Goal: Navigation & Orientation: Find specific page/section

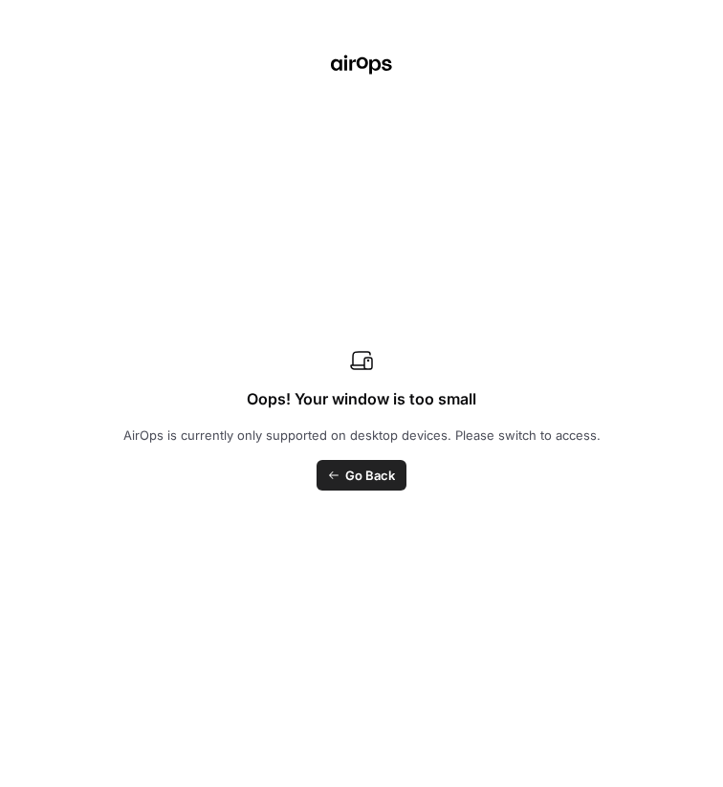
click at [170, 186] on div "Oops! Your window is too small AirOps is currently only supported on desktop de…" at bounding box center [361, 393] width 723 height 787
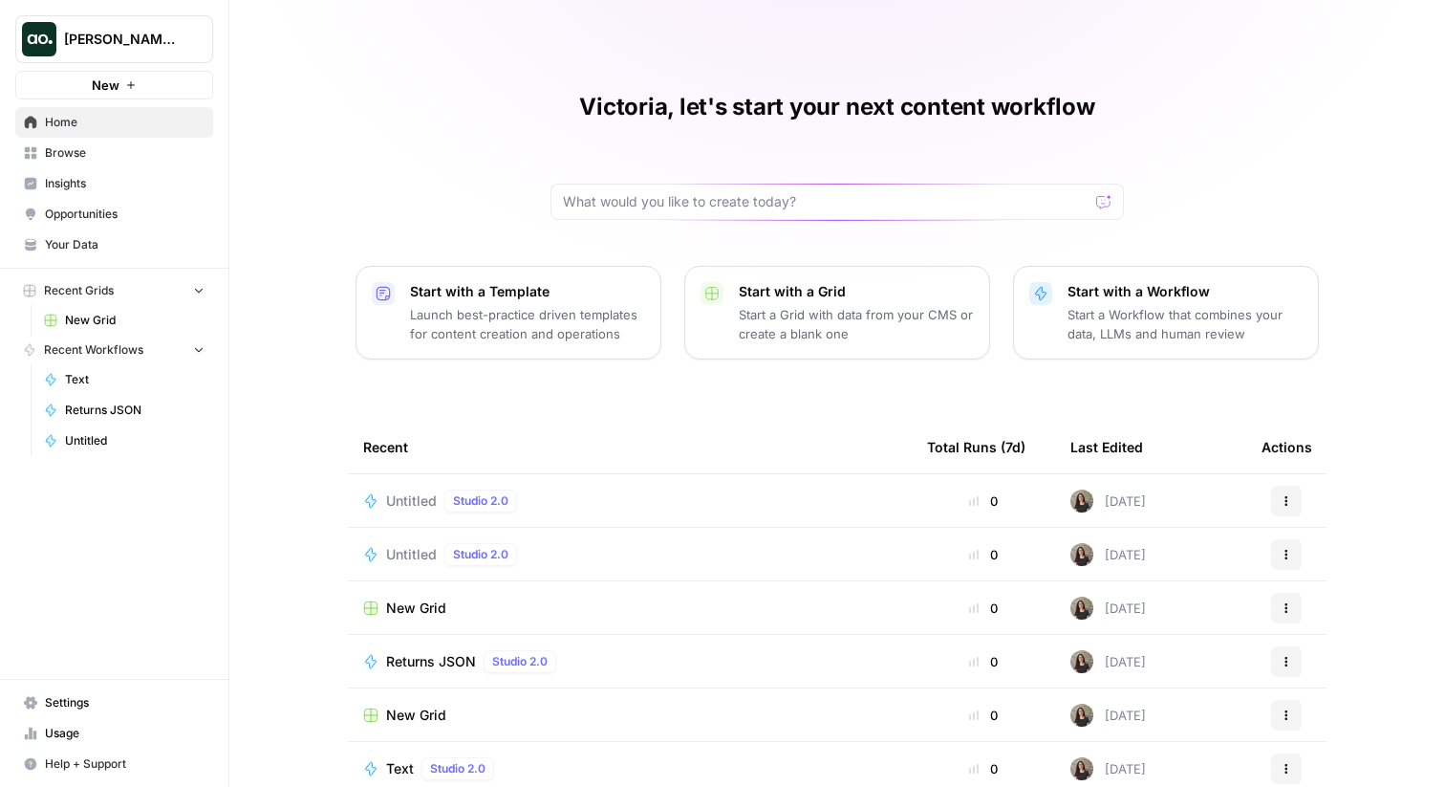
click at [82, 178] on span "Insights" at bounding box center [125, 183] width 160 height 17
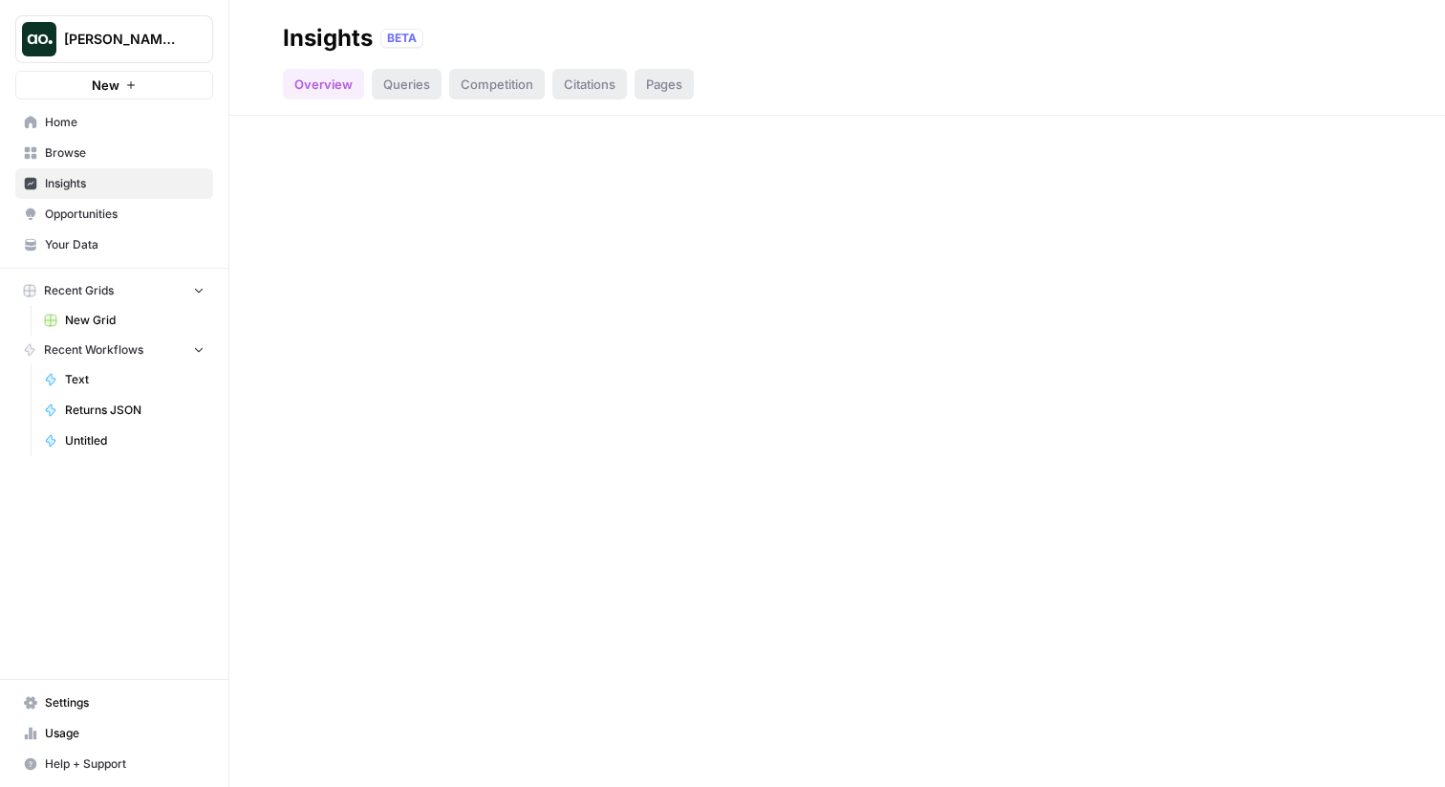
click at [97, 152] on span "Browse" at bounding box center [125, 152] width 160 height 17
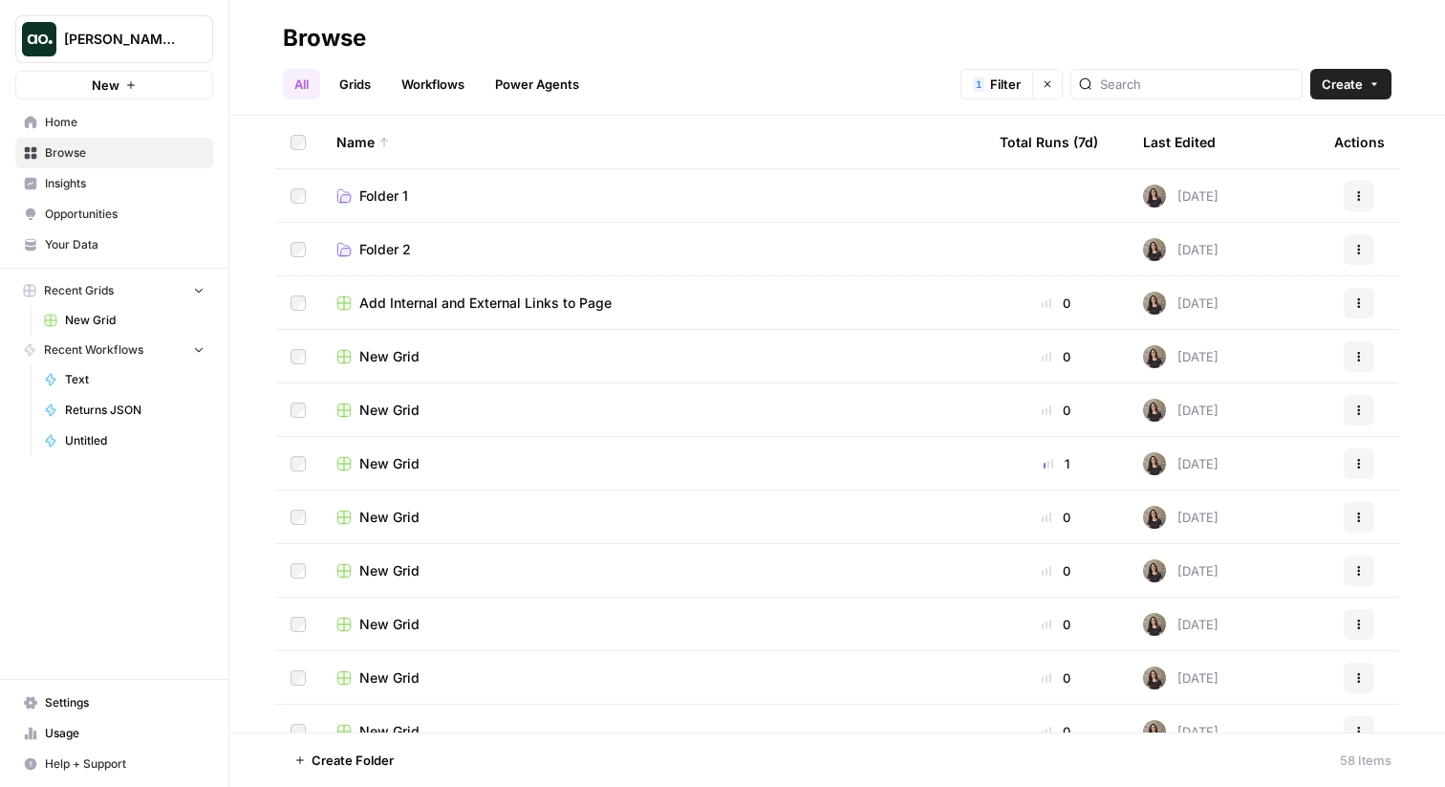
click at [441, 78] on link "Workflows" at bounding box center [433, 84] width 86 height 31
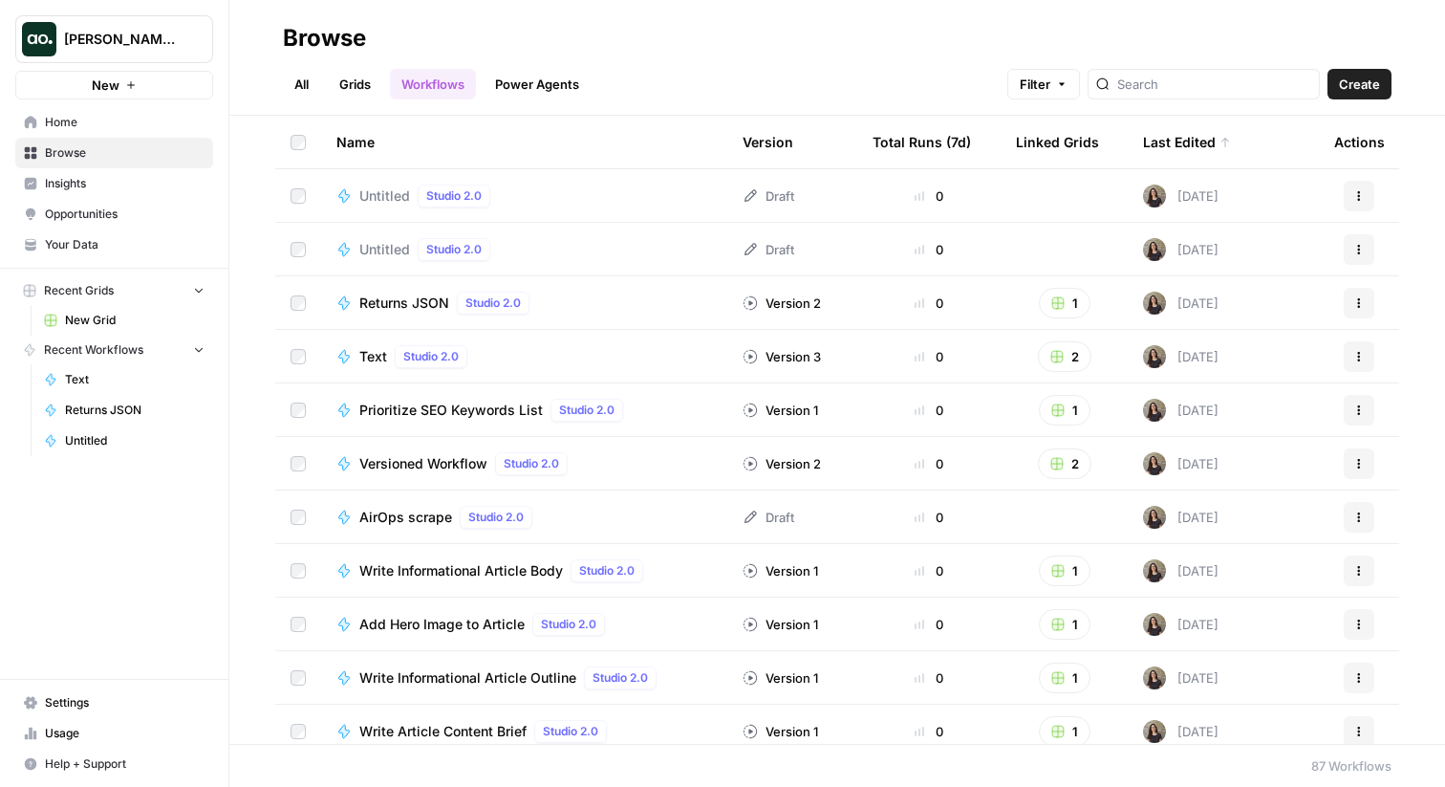
click at [444, 202] on span "Studio 2.0" at bounding box center [453, 195] width 55 height 17
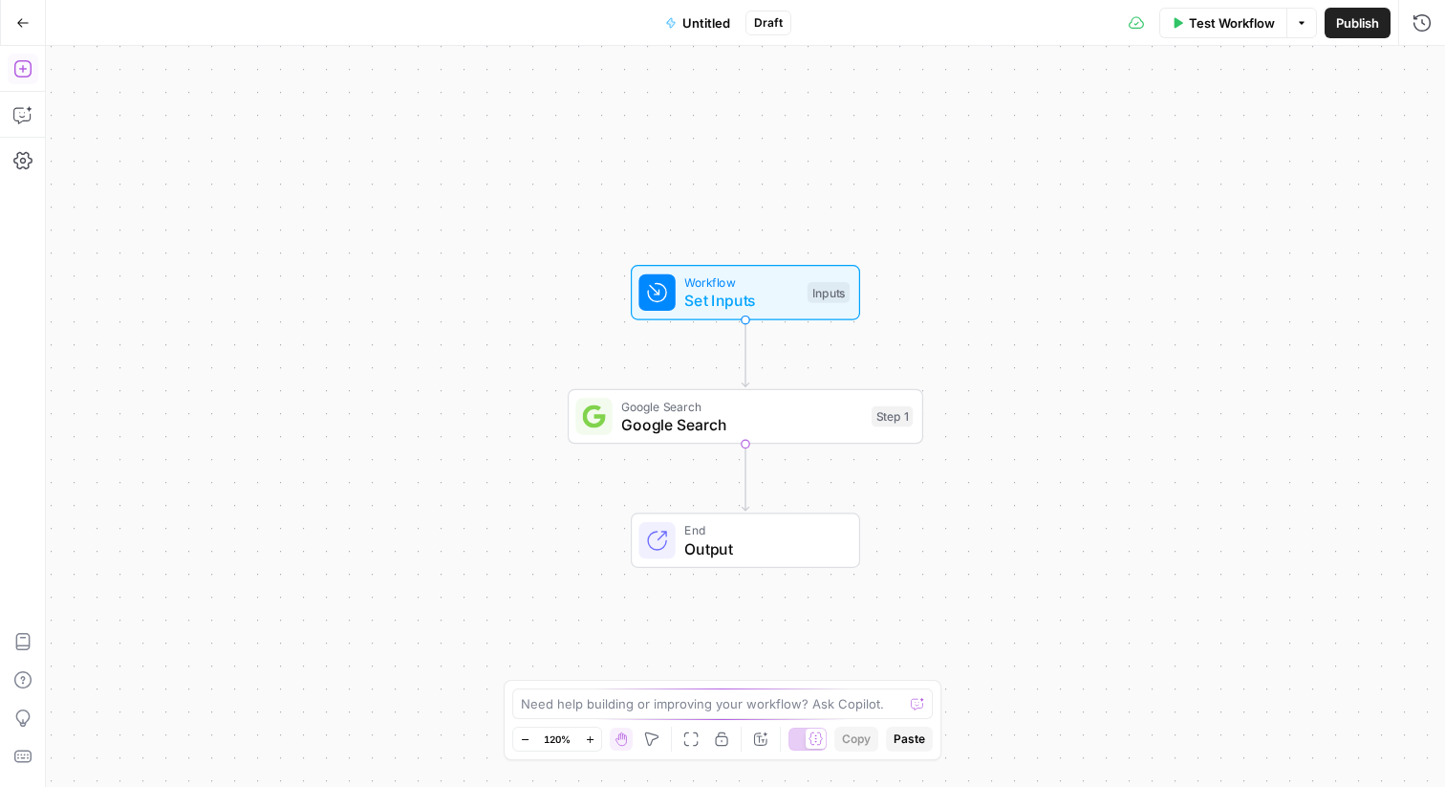
click at [20, 59] on icon "button" at bounding box center [22, 68] width 19 height 19
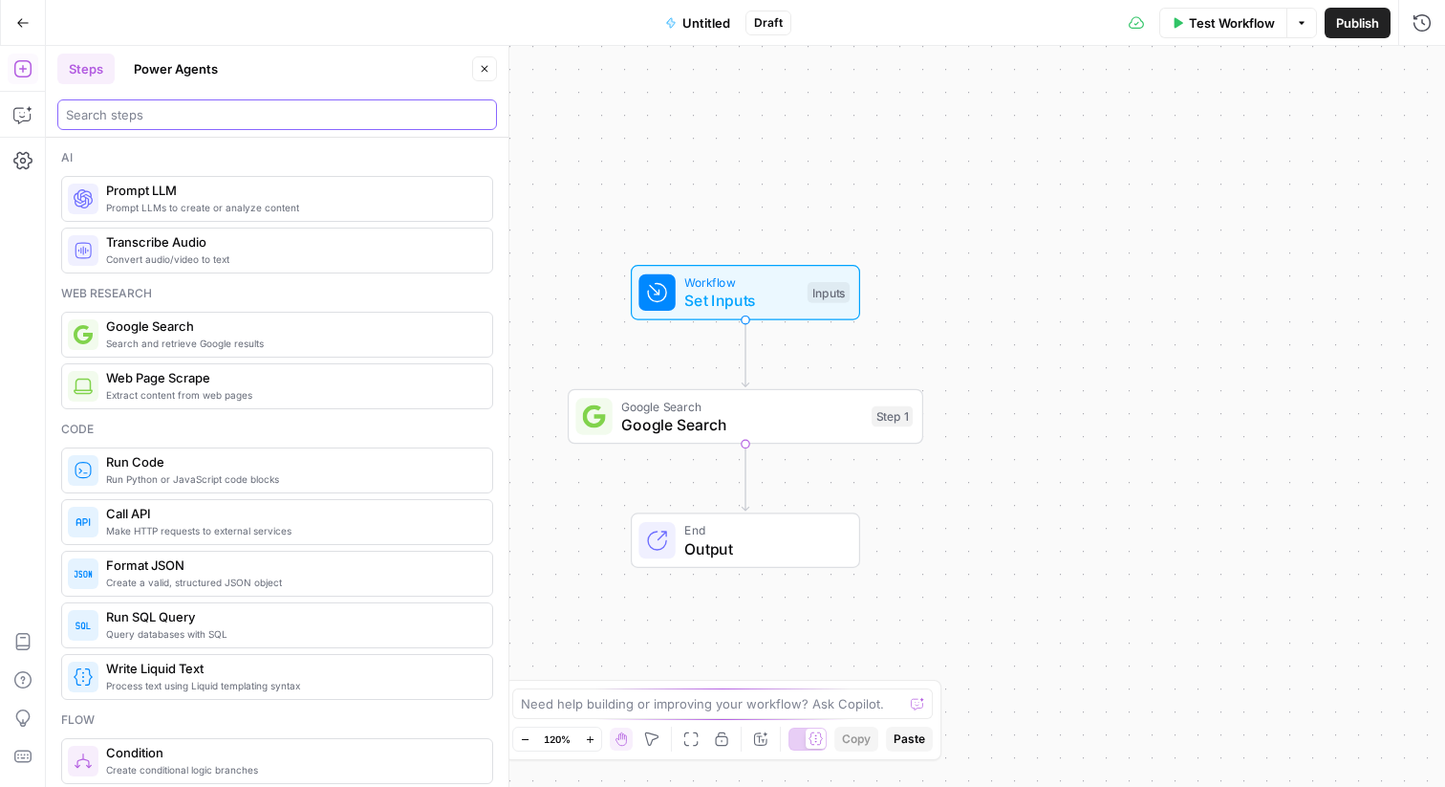
click at [131, 105] on input "search" at bounding box center [277, 114] width 422 height 19
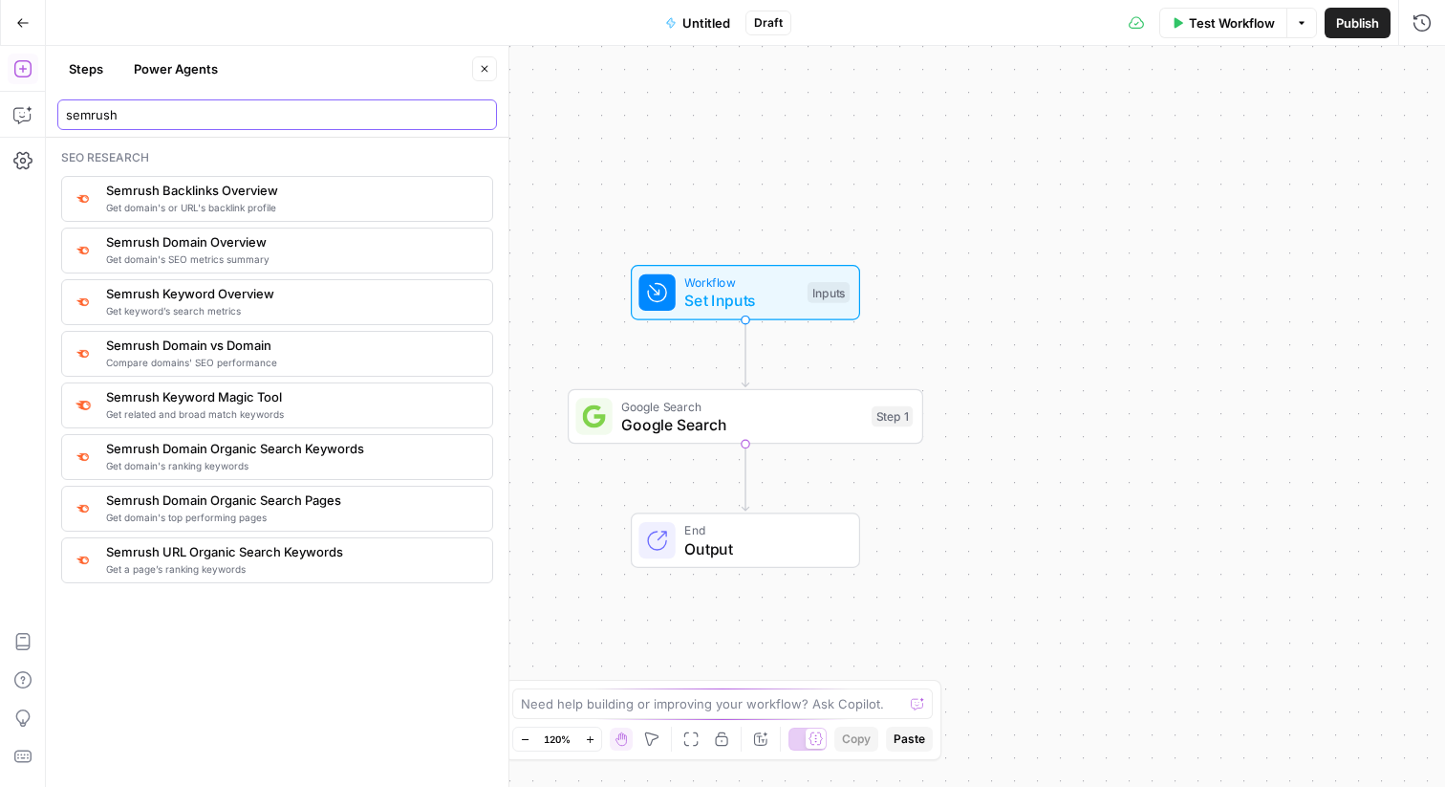
type input "semrush"
click at [272, 114] on input "semrush" at bounding box center [277, 114] width 422 height 19
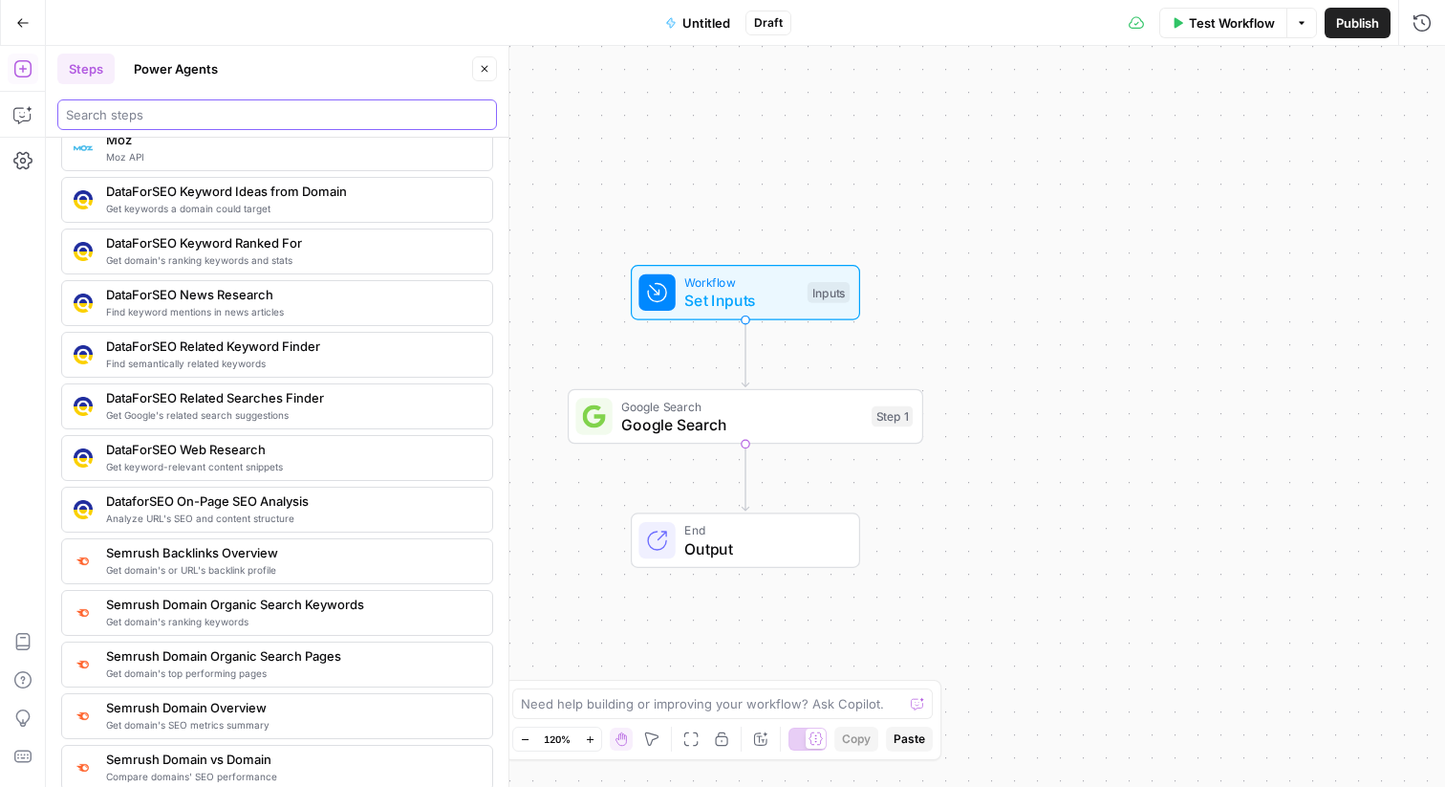
scroll to position [1726, 0]
click at [169, 200] on span "Get keywords a domain could target" at bounding box center [291, 205] width 371 height 15
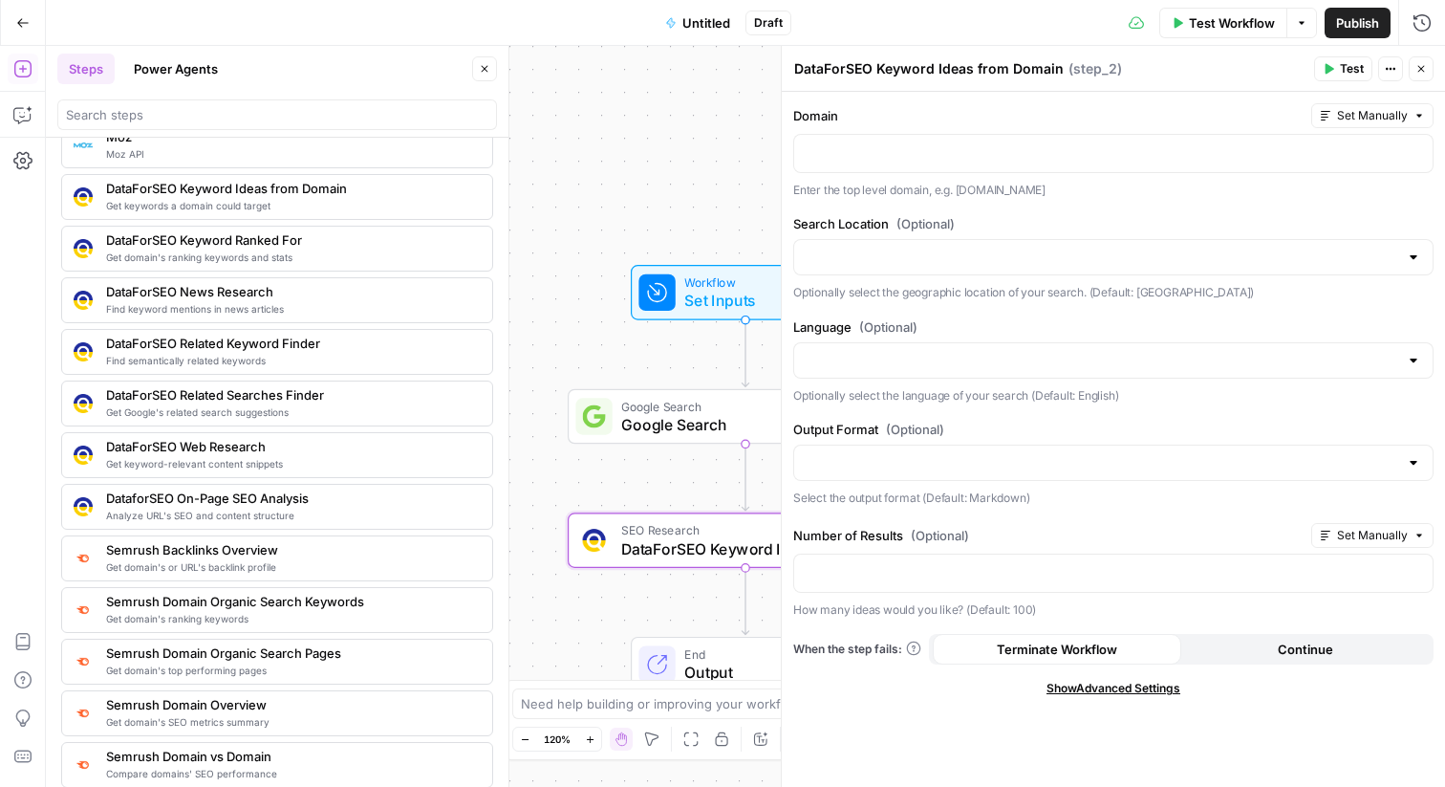
click at [1415, 71] on button "Close" at bounding box center [1421, 68] width 25 height 25
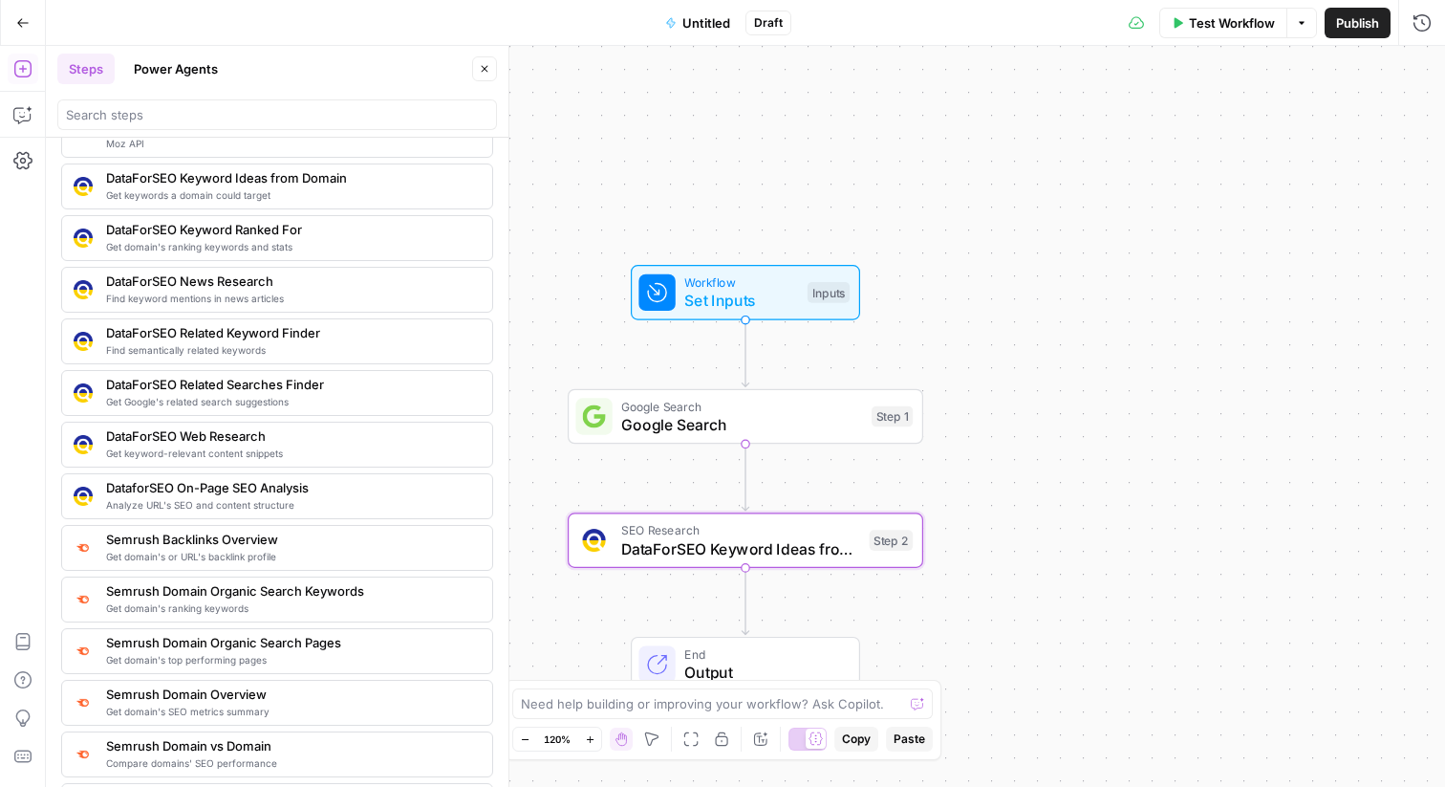
scroll to position [1718, 0]
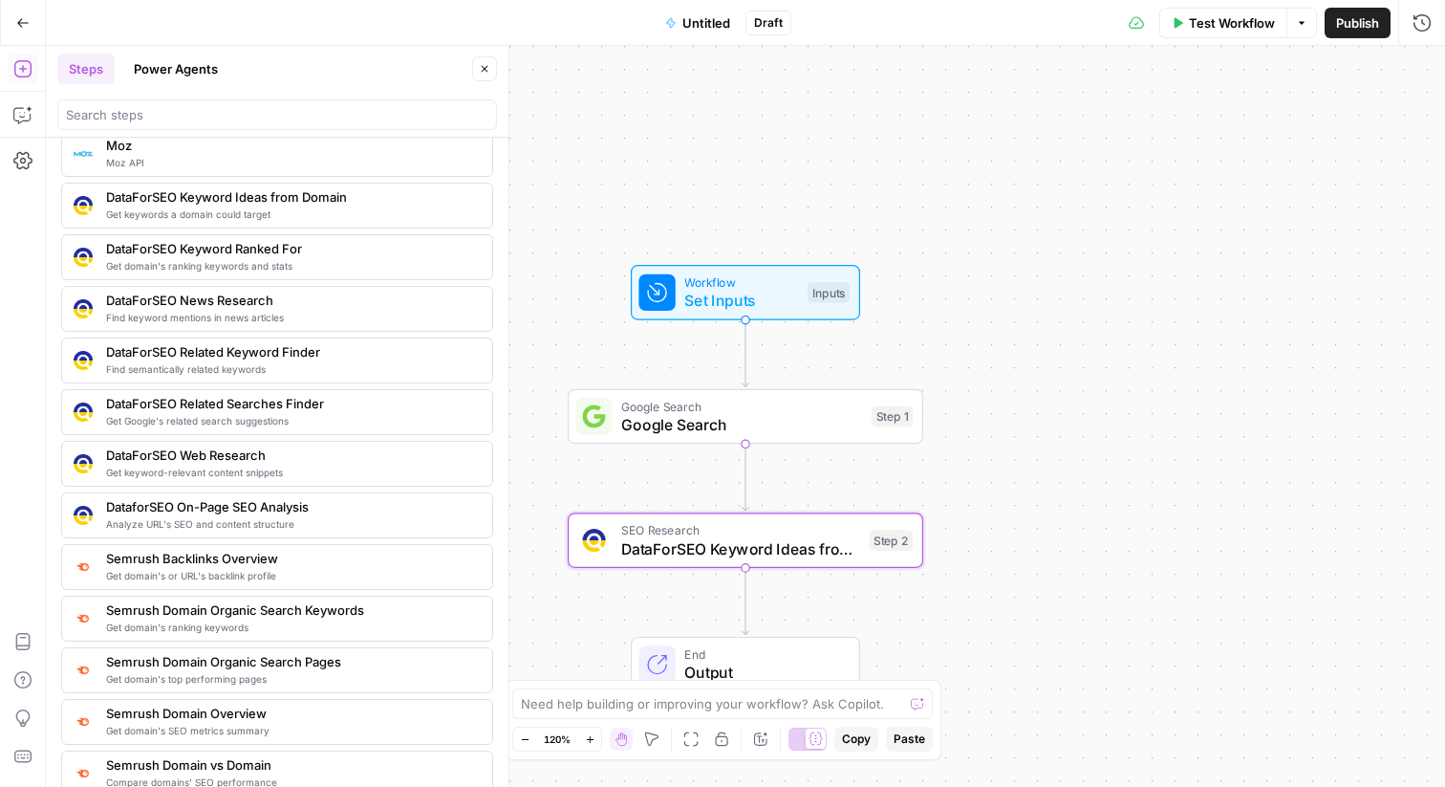
click at [155, 71] on button "Power Agents" at bounding box center [175, 69] width 107 height 31
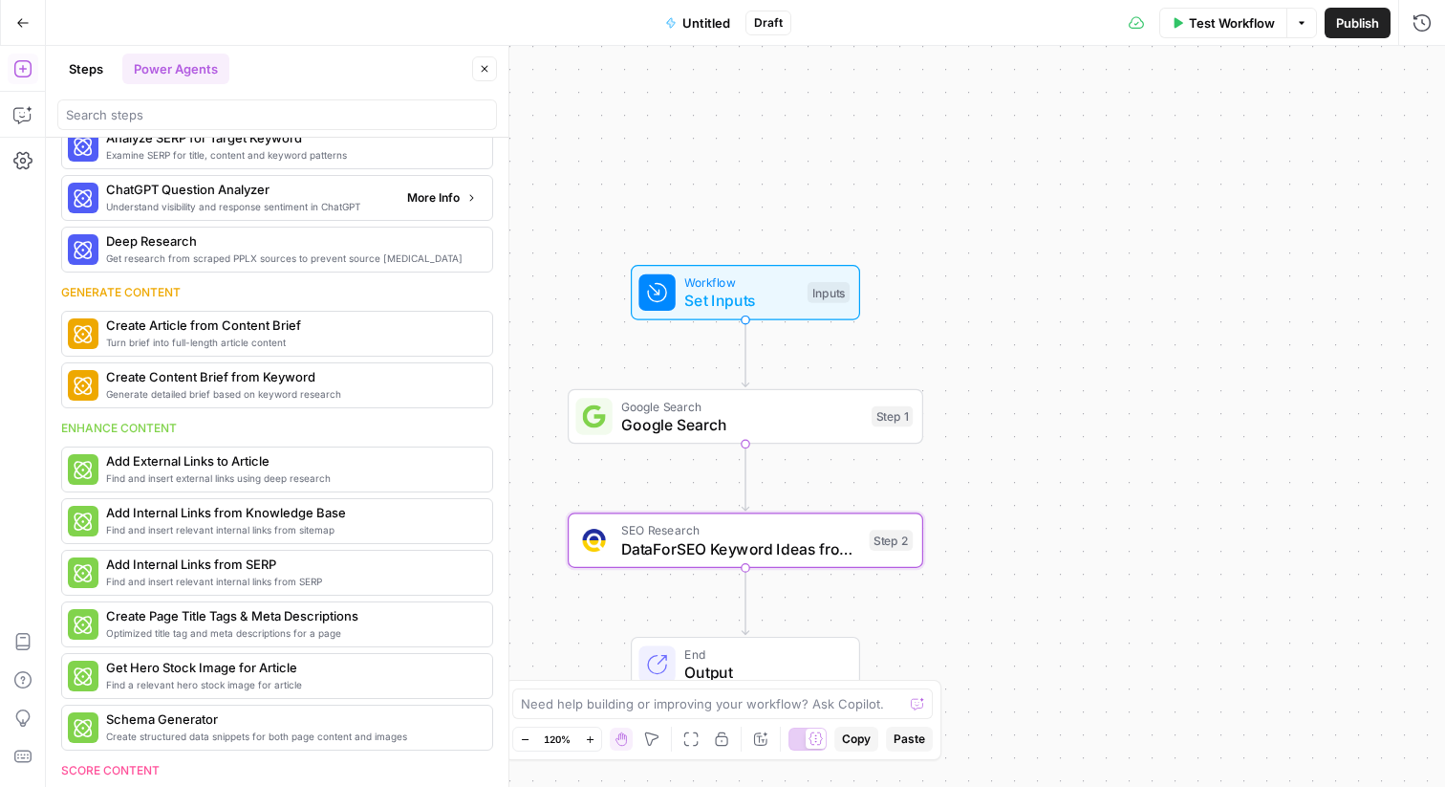
scroll to position [0, 0]
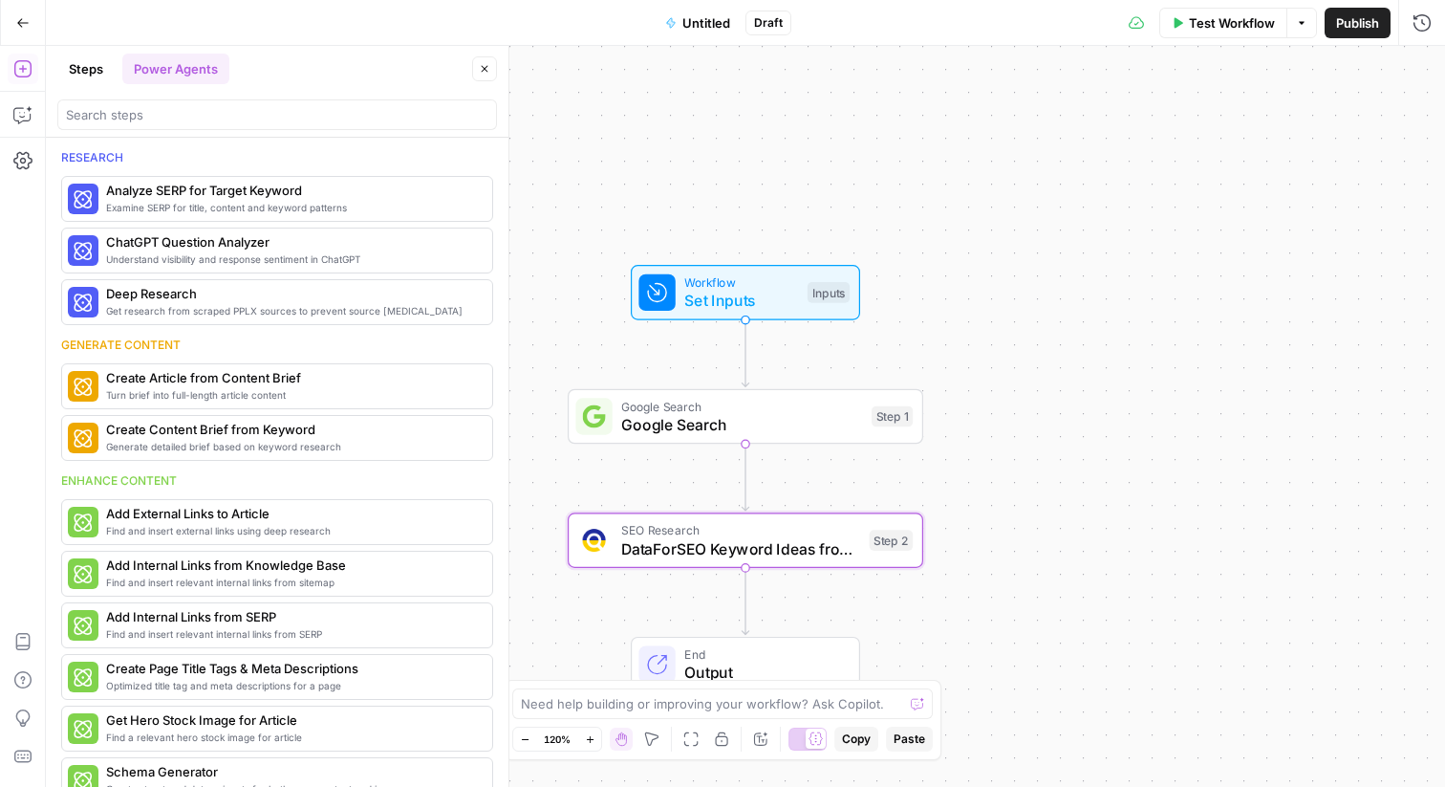
click at [152, 124] on div at bounding box center [277, 114] width 440 height 31
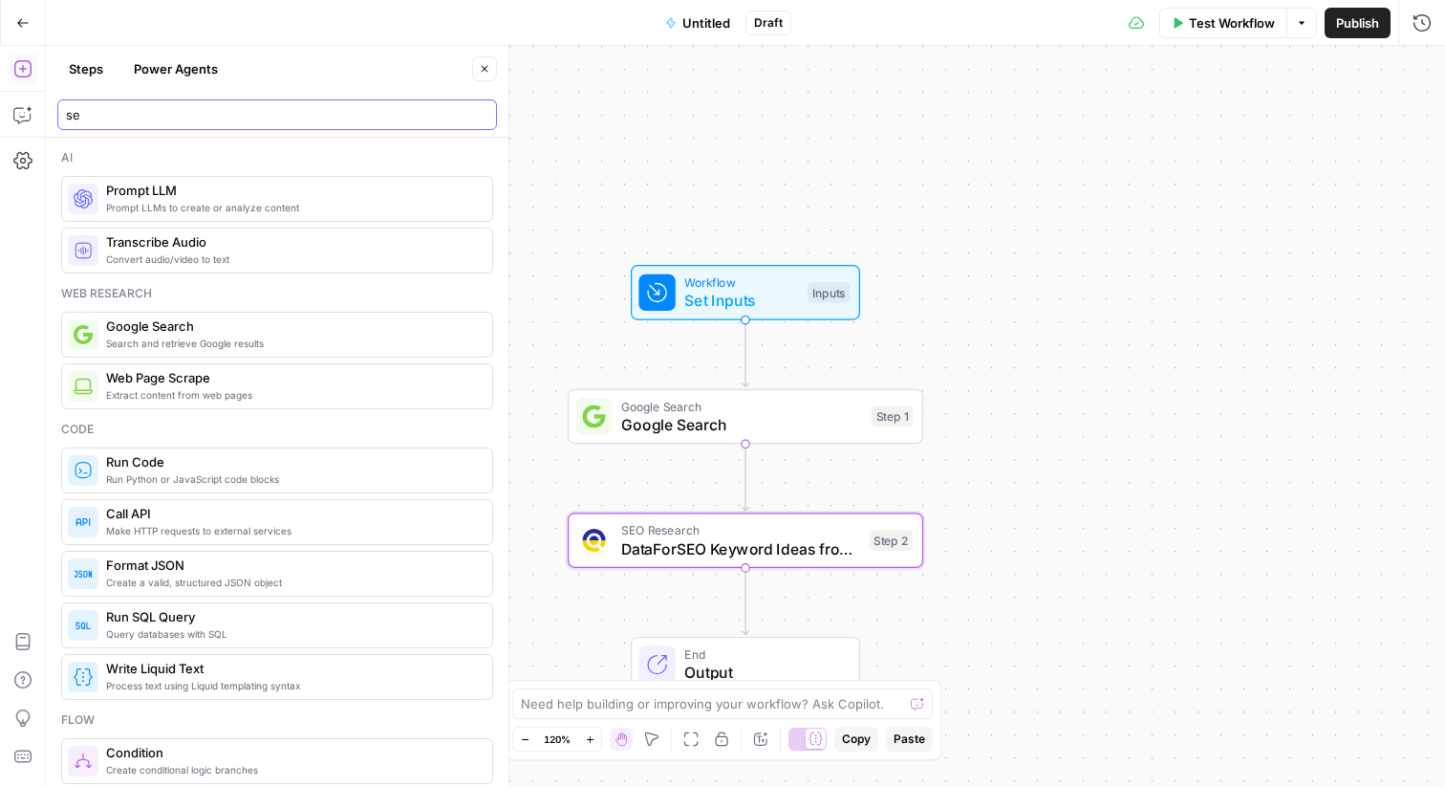
type input "seo"
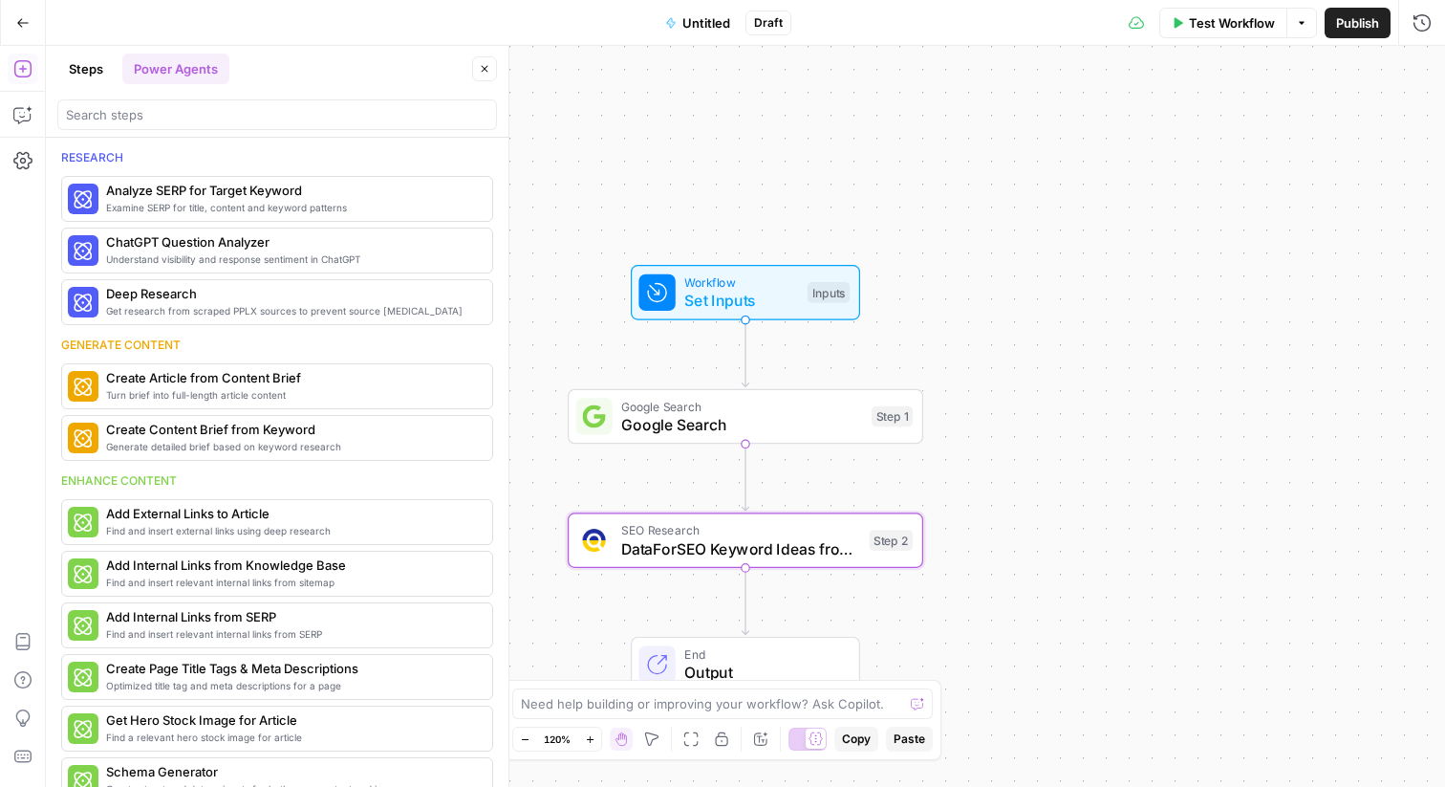
click at [11, 19] on button "Go Back" at bounding box center [23, 23] width 34 height 34
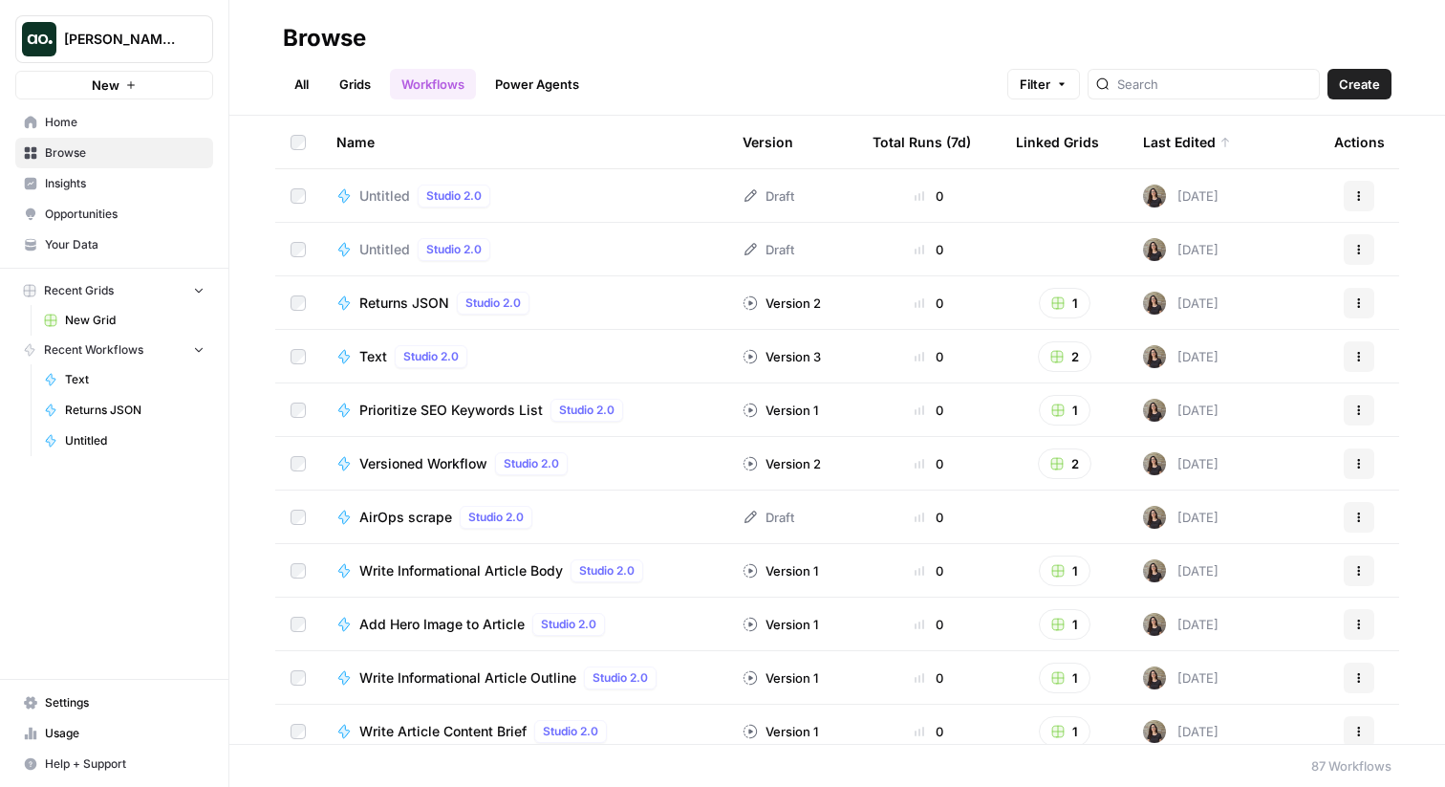
click at [116, 216] on span "Opportunities" at bounding box center [125, 214] width 160 height 17
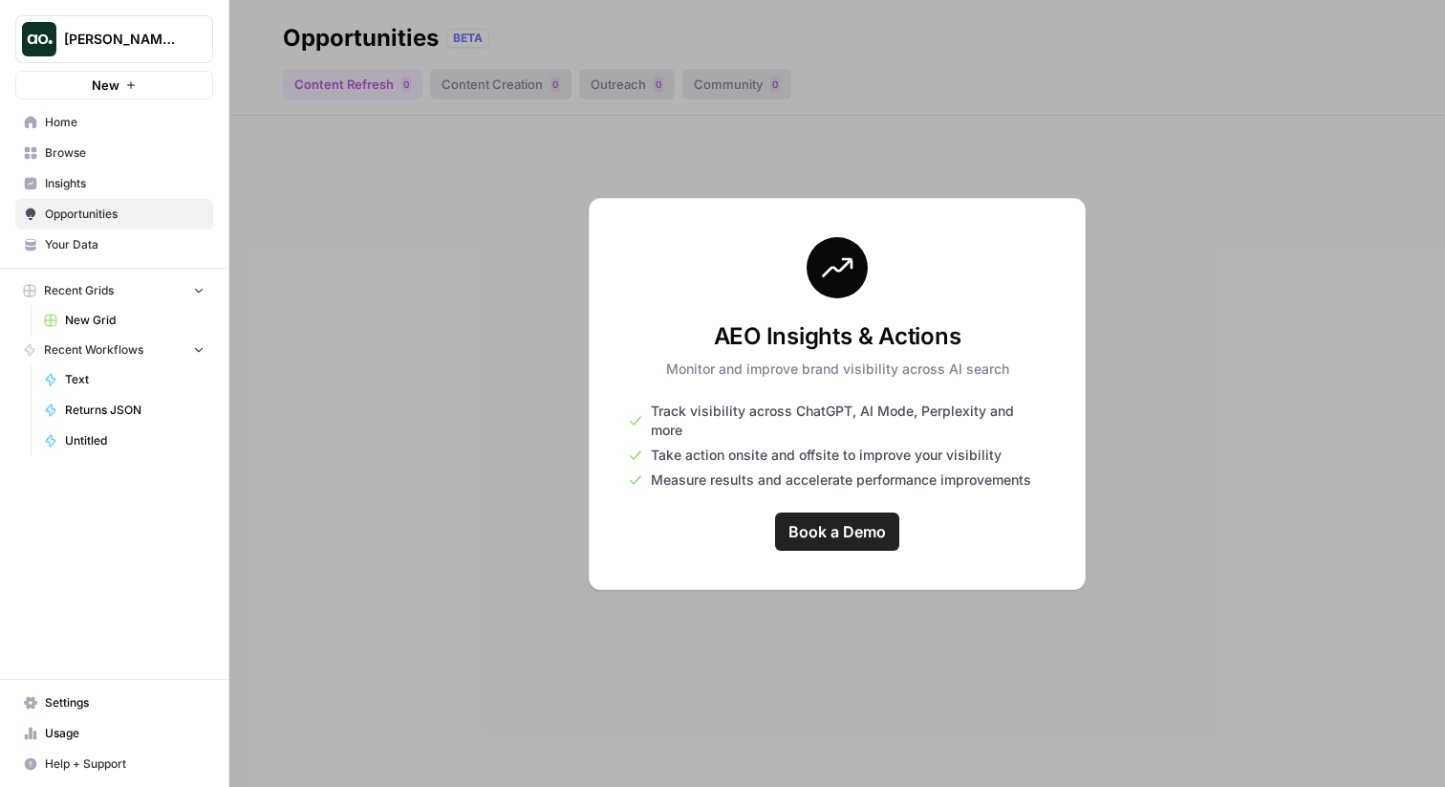
click at [100, 247] on span "Your Data" at bounding box center [125, 244] width 160 height 17
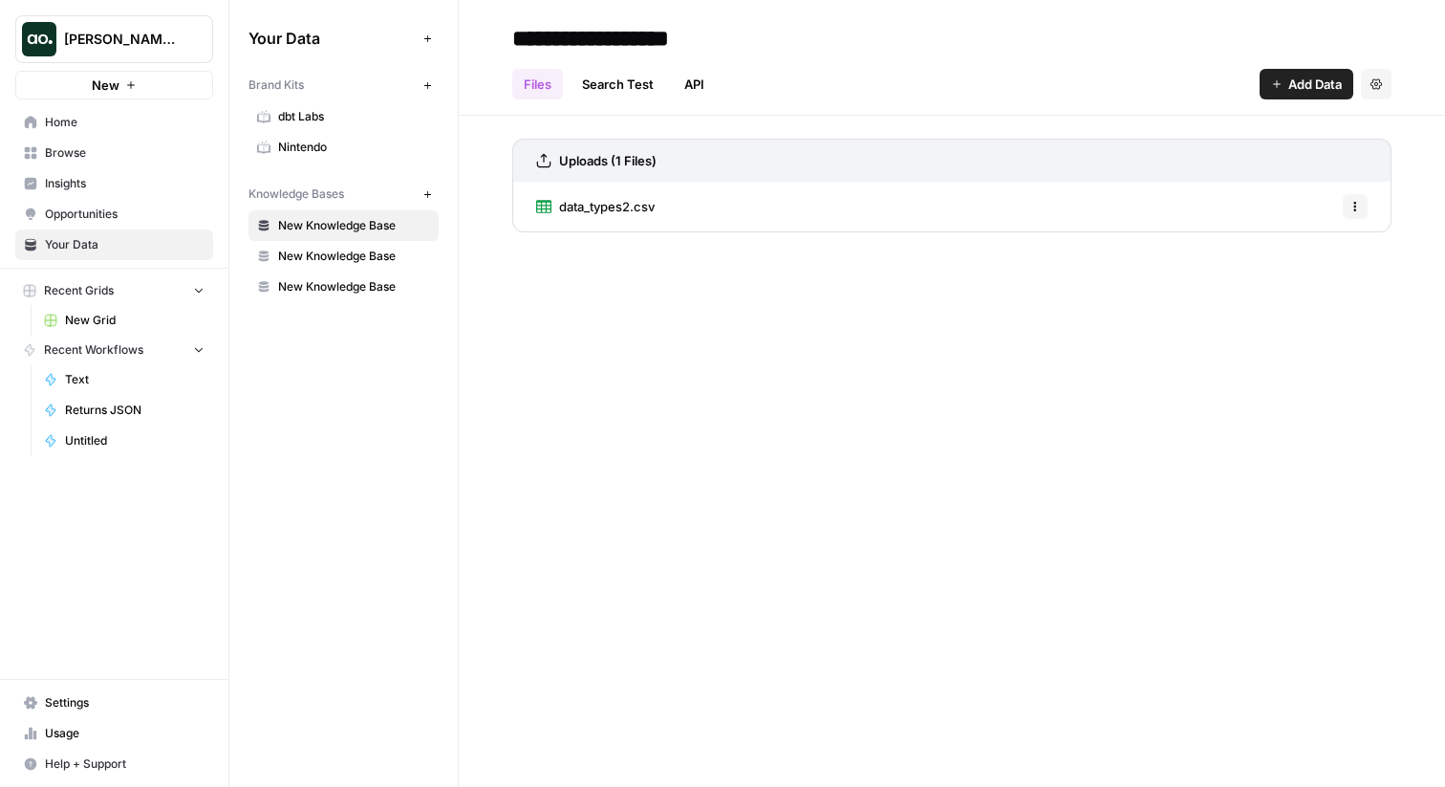
click at [424, 200] on button "New" at bounding box center [427, 194] width 23 height 23
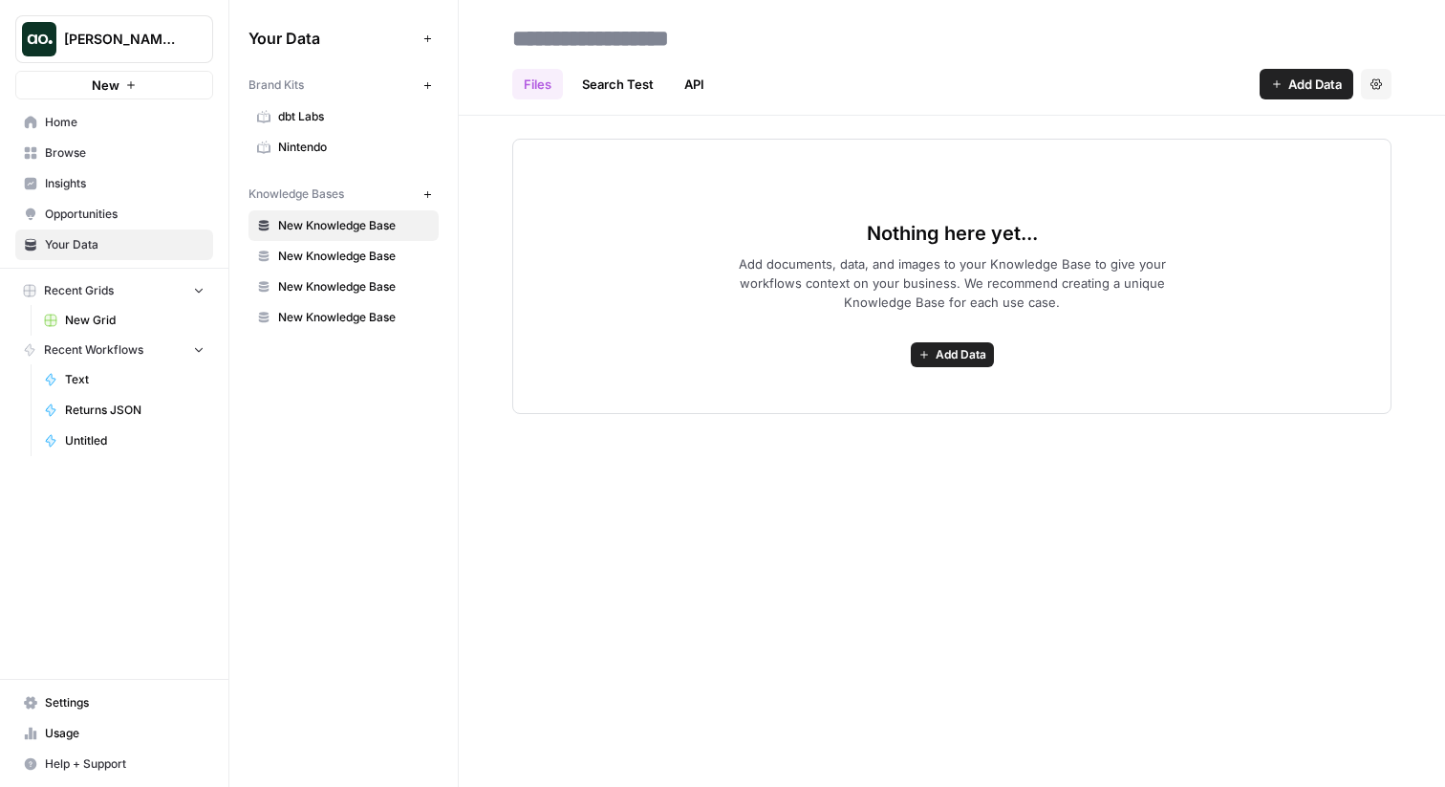
click at [1309, 87] on span "Add Data" at bounding box center [1316, 84] width 54 height 19
click at [977, 397] on div "Nothing here yet... Add documents, data, and images to your Knowledge Base to g…" at bounding box center [951, 276] width 879 height 275
click at [964, 357] on span "Add Data" at bounding box center [961, 354] width 51 height 17
click at [780, 292] on span "Add documents, data, and images to your Knowledge Base to give your workflows c…" at bounding box center [951, 282] width 489 height 57
click at [84, 205] on link "Opportunities" at bounding box center [114, 214] width 198 height 31
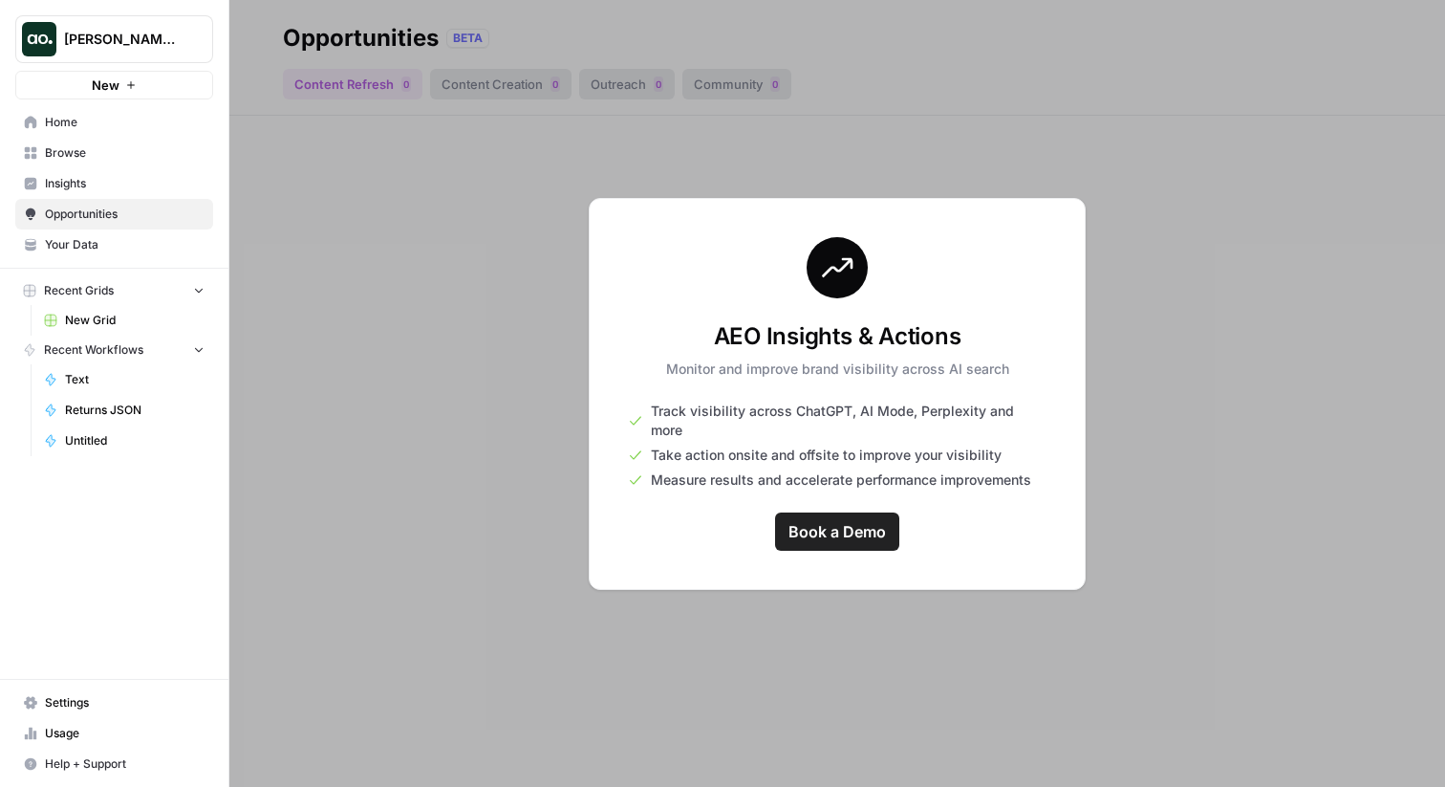
click at [97, 147] on span "Browse" at bounding box center [125, 152] width 160 height 17
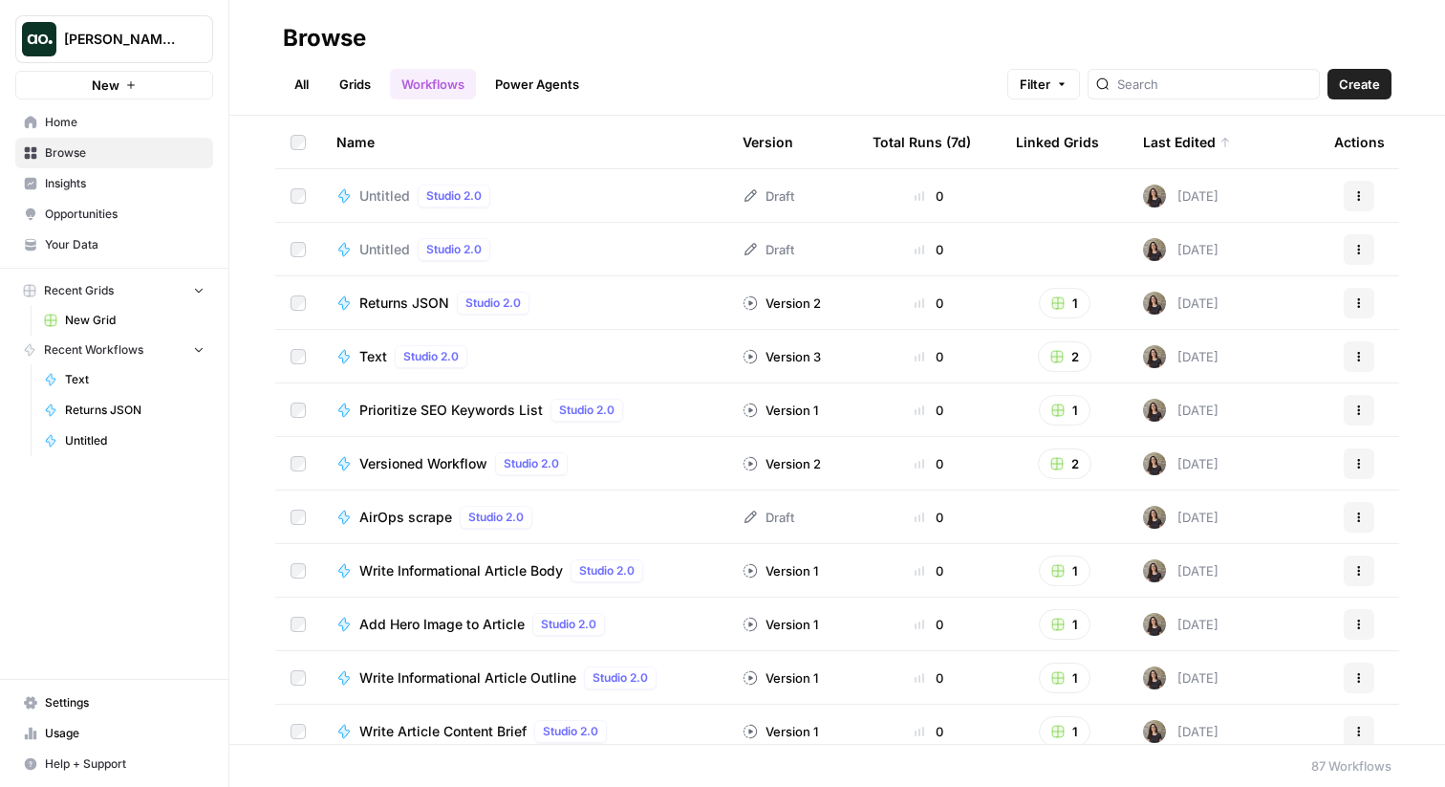
click at [344, 94] on link "Grids" at bounding box center [355, 84] width 54 height 31
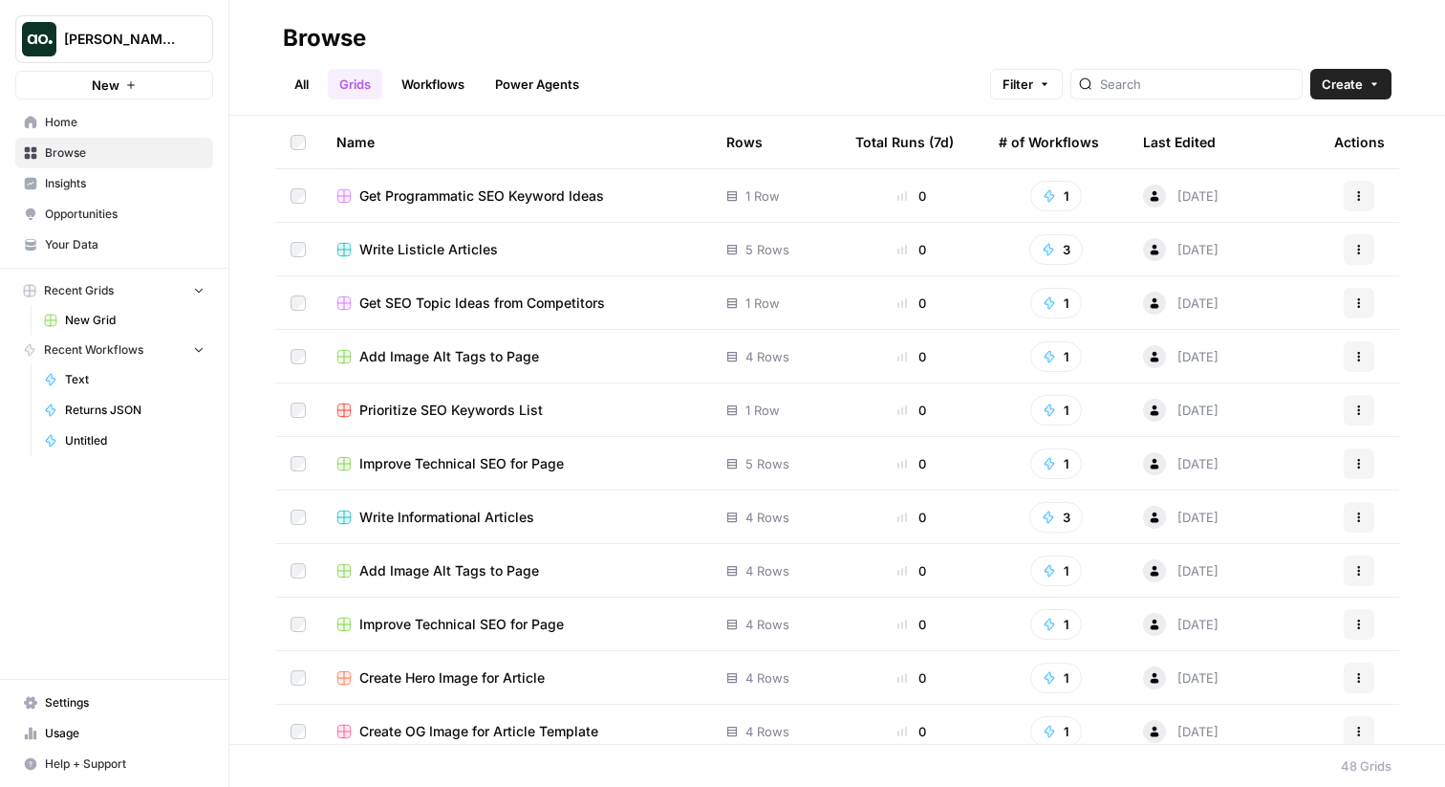
click at [408, 240] on span "Write Listicle Articles" at bounding box center [428, 249] width 139 height 19
